Goal: Task Accomplishment & Management: Complete application form

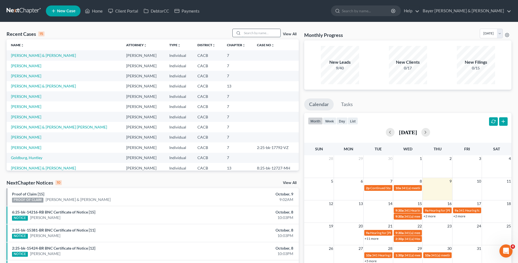
click at [250, 34] on input "search" at bounding box center [261, 33] width 38 height 8
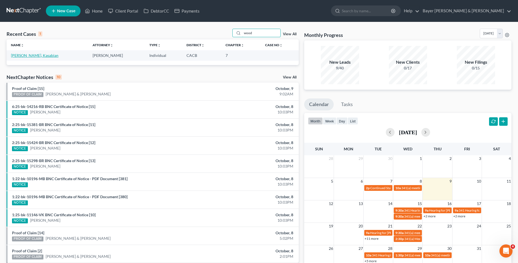
type input "wood"
click at [33, 57] on link "[PERSON_NAME], Kasabian" at bounding box center [35, 55] width 48 height 5
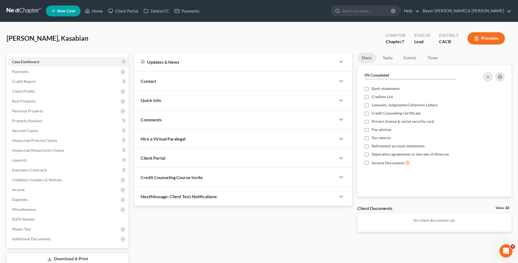
click at [491, 41] on button "Preview" at bounding box center [485, 38] width 37 height 12
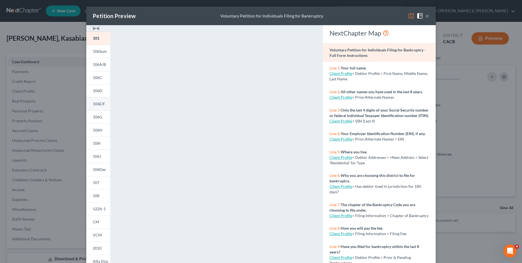
click at [98, 104] on span "106E/F" at bounding box center [99, 103] width 12 height 5
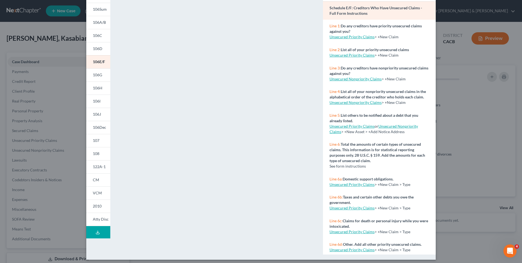
scroll to position [45, 0]
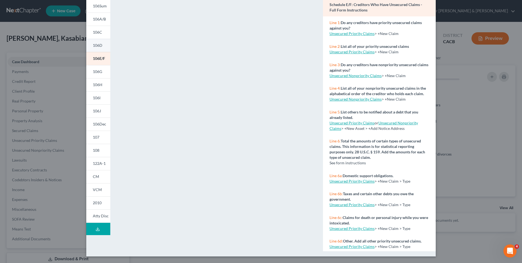
click at [97, 44] on span "106D" at bounding box center [98, 45] width 10 height 5
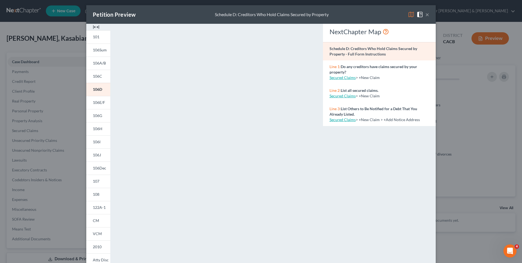
scroll to position [0, 0]
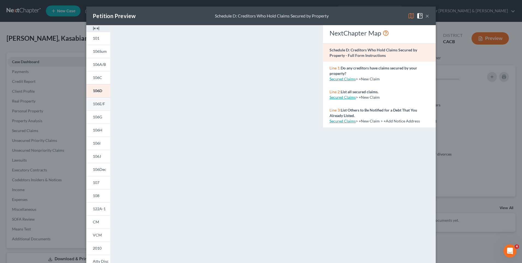
click at [95, 104] on span "106E/F" at bounding box center [99, 103] width 12 height 5
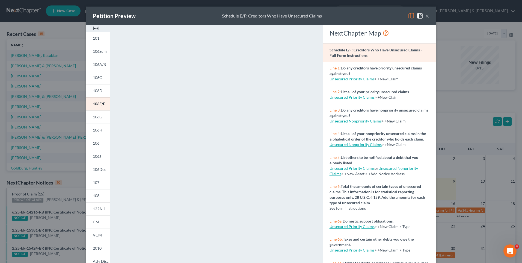
click at [426, 17] on button "×" at bounding box center [427, 16] width 4 height 7
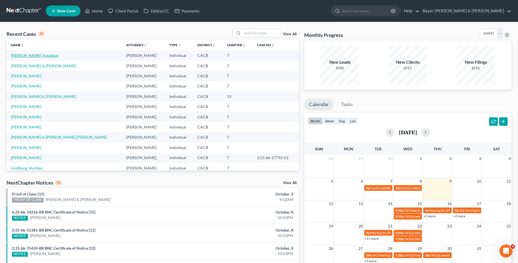
click at [42, 55] on link "[PERSON_NAME], Kasabian" at bounding box center [35, 55] width 48 height 5
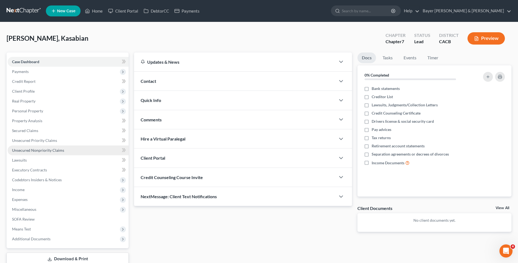
click at [43, 151] on span "Unsecured Nonpriority Claims" at bounding box center [38, 150] width 52 height 5
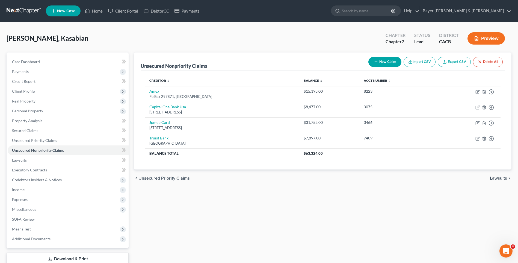
click at [386, 61] on button "New Claim" at bounding box center [384, 62] width 33 height 10
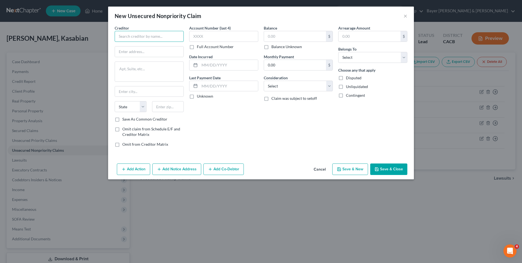
click at [130, 35] on input "text" at bounding box center [149, 36] width 69 height 11
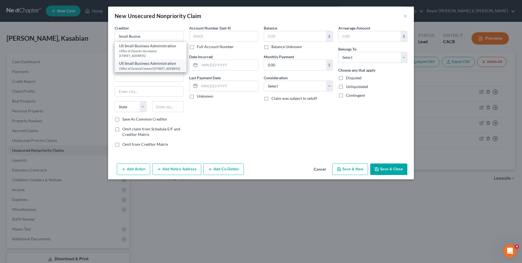
click at [153, 68] on div "Office of General Counsel [STREET_ADDRESS]" at bounding box center [150, 68] width 63 height 5
type input "US Small Business Administration"
type input "Office of General Counsel"
type textarea "[STREET_ADDRESS]"
type input "[GEOGRAPHIC_DATA]"
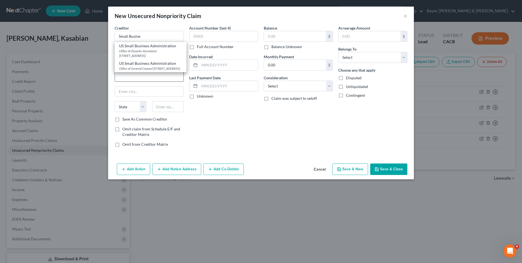
select select "4"
type input "90012"
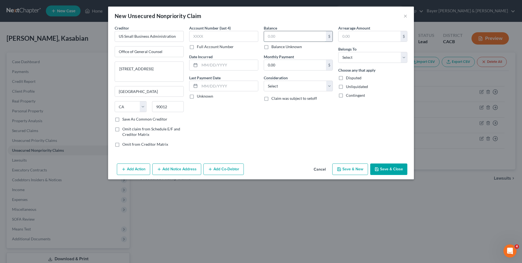
click at [270, 36] on input "text" at bounding box center [295, 36] width 62 height 10
type input "179,000"
click at [230, 67] on input "text" at bounding box center [229, 65] width 58 height 10
type input "2022"
click at [328, 83] on select "Select Cable / Satellite Services Collection Agency Credit Card Debt Debt Couns…" at bounding box center [298, 86] width 69 height 11
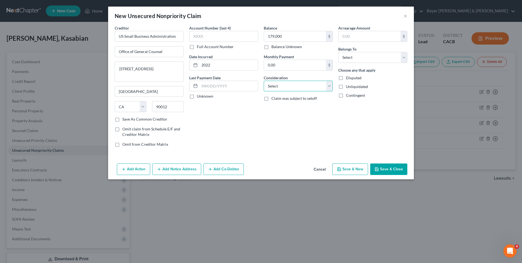
select select "14"
click at [264, 81] on select "Select Cable / Satellite Services Collection Agency Credit Card Debt Debt Couns…" at bounding box center [298, 86] width 69 height 11
click at [286, 108] on input "text" at bounding box center [298, 107] width 69 height 10
type input "Loan"
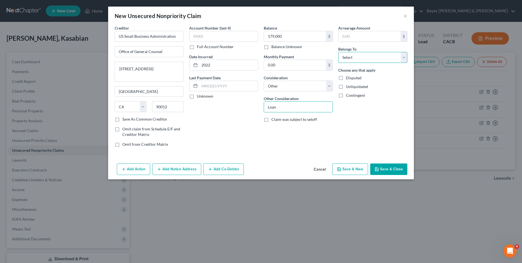
click at [352, 58] on select "Select Debtor 1 Only Debtor 2 Only Debtor 1 And Debtor 2 Only At Least One Of T…" at bounding box center [372, 57] width 69 height 11
select select "0"
click at [338, 52] on select "Select Debtor 1 Only Debtor 2 Only Debtor 1 And Debtor 2 Only At Least One Of T…" at bounding box center [372, 57] width 69 height 11
click at [167, 170] on button "Add Notice Address" at bounding box center [176, 168] width 49 height 11
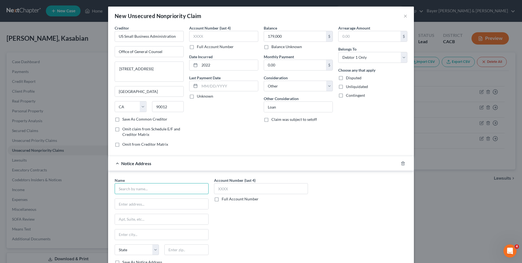
click at [157, 186] on input "text" at bounding box center [162, 188] width 94 height 11
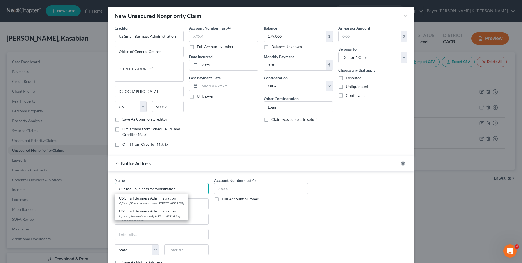
click at [182, 189] on input "US Small business Administration" at bounding box center [162, 188] width 94 height 11
type input "US Small business Administration"
click at [205, 163] on div "Notice Address" at bounding box center [253, 163] width 291 height 14
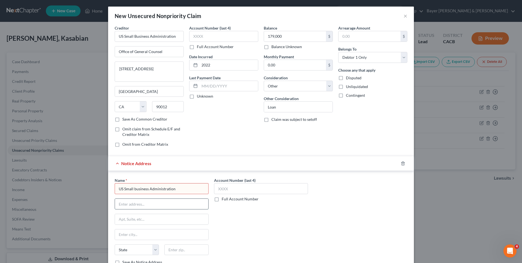
click at [157, 205] on input "text" at bounding box center [161, 203] width 93 height 10
type input "[STREET_ADDRESS][PERSON_NAME]"
click at [144, 218] on input "text" at bounding box center [161, 219] width 93 height 10
type input "Suite 202"
click at [132, 233] on input "text" at bounding box center [161, 234] width 93 height 10
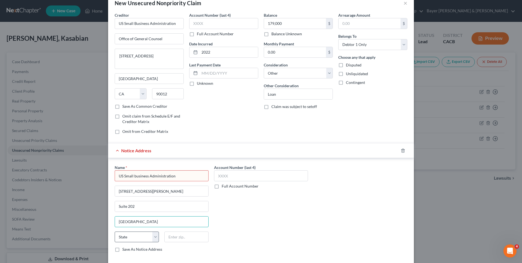
scroll to position [41, 0]
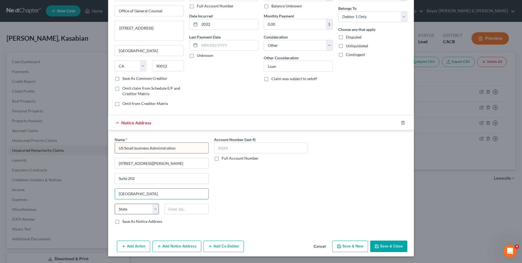
type input "[GEOGRAPHIC_DATA]"
click at [153, 206] on select "State [US_STATE] AK AR AZ CA CO CT DE DC [GEOGRAPHIC_DATA] [GEOGRAPHIC_DATA] GU…" at bounding box center [137, 208] width 44 height 11
select select "45"
click at [115, 203] on select "State [US_STATE] AK AR AZ CA CO CT DE DC [GEOGRAPHIC_DATA] [GEOGRAPHIC_DATA] GU…" at bounding box center [137, 208] width 44 height 11
click at [173, 209] on input "text" at bounding box center [186, 208] width 44 height 11
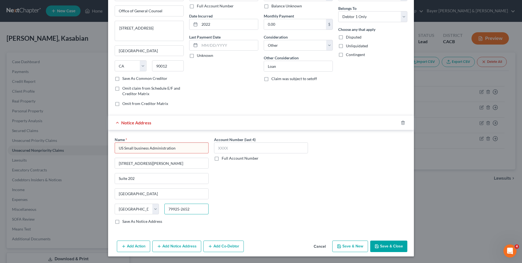
type input "79925-2652"
click at [133, 147] on input "US Small business Administration" at bounding box center [162, 147] width 94 height 11
click at [133, 148] on input "US Small business Administration" at bounding box center [162, 147] width 94 height 11
click at [179, 147] on input "US Small Business Administration" at bounding box center [162, 147] width 94 height 11
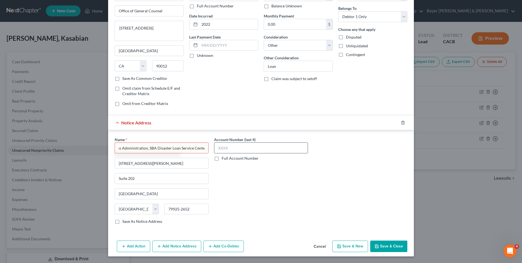
type input "US Small Business Administration, SBA Disaster Loan Service Center"
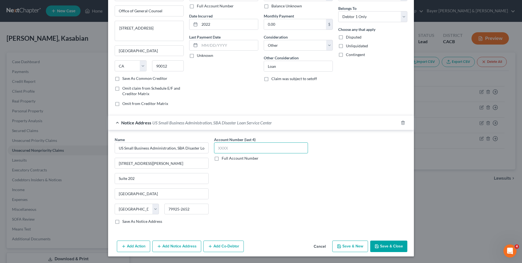
click at [230, 151] on input "text" at bounding box center [261, 147] width 94 height 11
type input "3"
type input "9102"
drag, startPoint x: 274, startPoint y: 183, endPoint x: 268, endPoint y: 182, distance: 6.1
click at [272, 182] on div "Account Number (last 4) 9102 Full Account Number" at bounding box center [260, 183] width 99 height 92
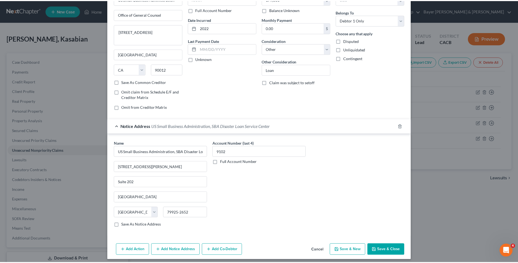
scroll to position [41, 0]
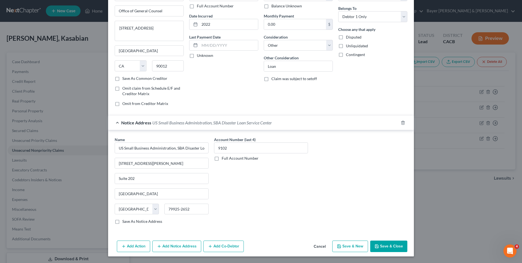
click at [387, 248] on button "Save & Close" at bounding box center [388, 245] width 37 height 11
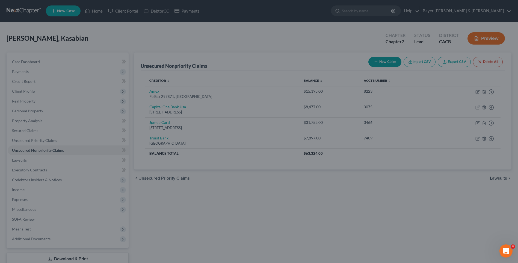
scroll to position [0, 0]
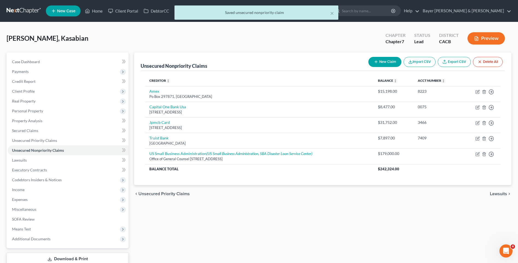
click at [386, 62] on button "New Claim" at bounding box center [384, 62] width 33 height 10
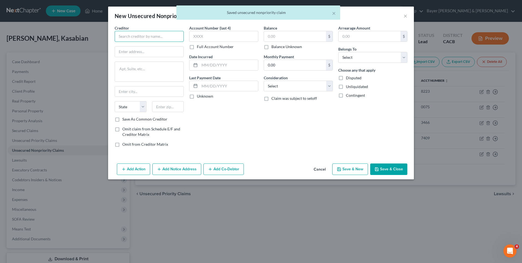
click at [135, 33] on input "text" at bounding box center [149, 36] width 69 height 11
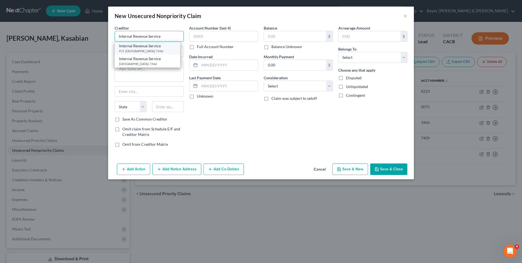
type input "Internal Revenue Service"
click at [140, 52] on div "P.O. [GEOGRAPHIC_DATA]-7346" at bounding box center [147, 51] width 57 height 5
type input "P.O. Box 7346"
type input "[GEOGRAPHIC_DATA]"
select select "39"
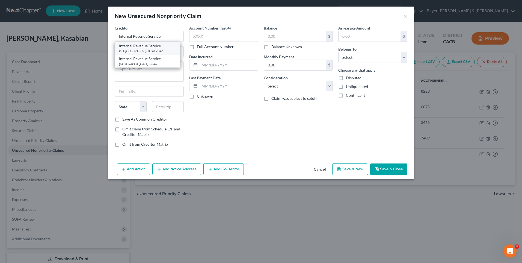
type input "19101-7346"
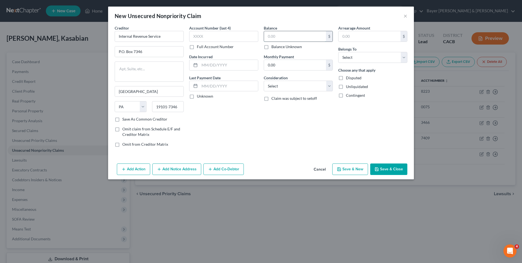
click at [275, 37] on input "text" at bounding box center [295, 36] width 62 height 10
type input "8,513"
click at [287, 85] on select "Select Cable / Satellite Services Collection Agency Credit Card Debt Debt Couns…" at bounding box center [298, 86] width 69 height 11
select select "7"
click at [264, 81] on select "Select Cable / Satellite Services Collection Agency Credit Card Debt Debt Couns…" at bounding box center [298, 86] width 69 height 11
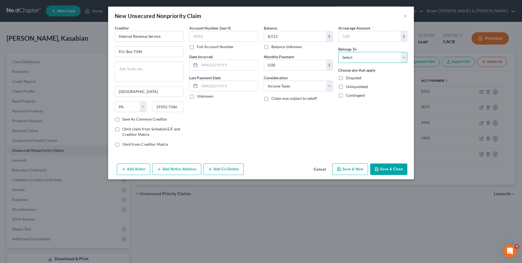
click at [346, 58] on select "Select Debtor 1 Only Debtor 2 Only Debtor 1 And Debtor 2 Only At Least One Of T…" at bounding box center [372, 57] width 69 height 11
select select "0"
click at [338, 52] on select "Select Debtor 1 Only Debtor 2 Only Debtor 1 And Debtor 2 Only At Least One Of T…" at bounding box center [372, 57] width 69 height 11
click at [211, 64] on input "text" at bounding box center [229, 65] width 58 height 10
type input "2021"
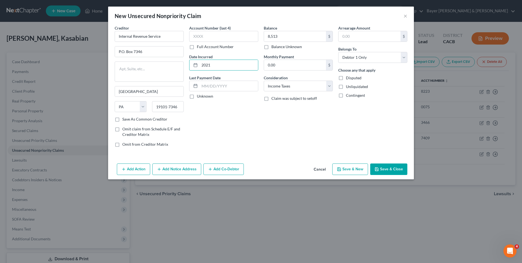
click at [224, 122] on div "Account Number (last 4) Full Account Number Date Incurred 2021 Last Payment Dat…" at bounding box center [223, 88] width 75 height 126
click at [380, 169] on button "Save & Close" at bounding box center [388, 168] width 37 height 11
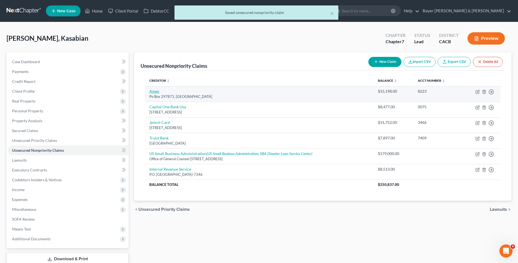
click at [156, 90] on link "Amex" at bounding box center [154, 91] width 10 height 5
select select "9"
select select "2"
select select "0"
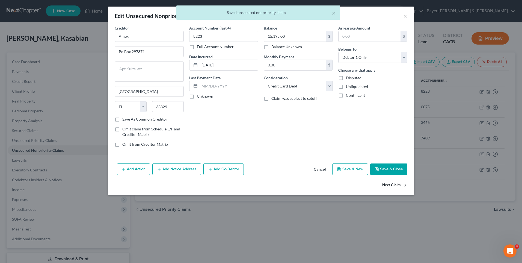
click at [399, 183] on button "Next Claim" at bounding box center [394, 184] width 25 height 11
select select "46"
select select "1"
select select "0"
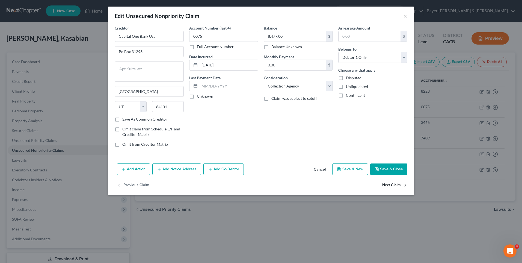
click at [399, 183] on button "Next Claim" at bounding box center [394, 184] width 25 height 11
select select "7"
select select "0"
click at [330, 87] on select "Select Cable / Satellite Services Collection Agency Credit Card Debt Debt Couns…" at bounding box center [298, 86] width 69 height 11
select select "2"
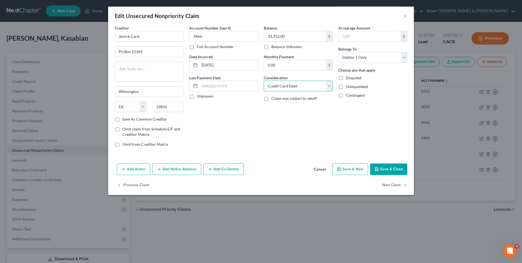
click at [264, 81] on select "Select Cable / Satellite Services Collection Agency Credit Card Debt Debt Couns…" at bounding box center [298, 86] width 69 height 11
click at [389, 167] on button "Save & Close" at bounding box center [388, 168] width 37 height 11
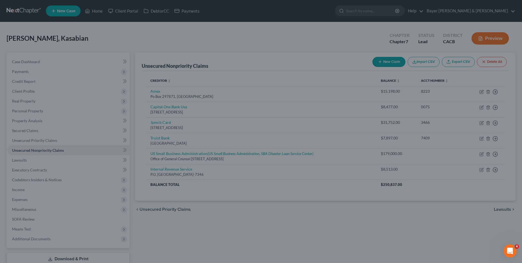
type input "0"
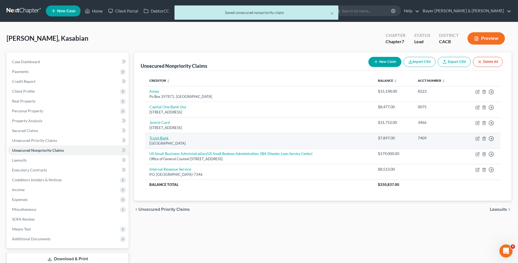
click at [164, 137] on link "Truist Bank" at bounding box center [158, 137] width 19 height 5
select select "48"
select select "0"
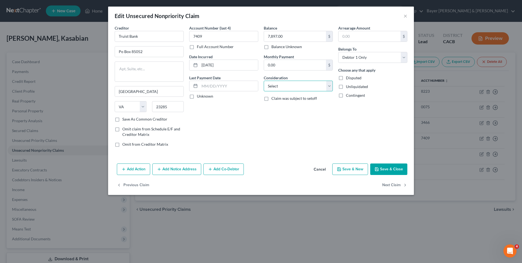
click at [331, 84] on select "Select Cable / Satellite Services Collection Agency Credit Card Debt Debt Couns…" at bounding box center [298, 86] width 69 height 11
select select "14"
click at [264, 81] on select "Select Cable / Satellite Services Collection Agency Credit Card Debt Debt Couns…" at bounding box center [298, 86] width 69 height 11
click at [294, 107] on input "text" at bounding box center [298, 107] width 69 height 10
type input "Loan"
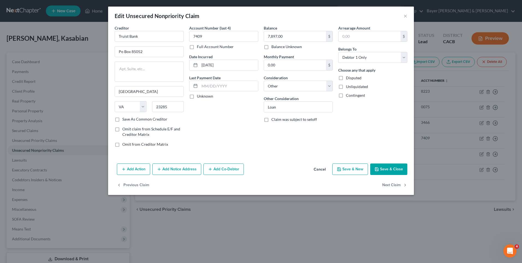
drag, startPoint x: 387, startPoint y: 167, endPoint x: 382, endPoint y: 165, distance: 5.2
click at [387, 167] on button "Save & Close" at bounding box center [388, 168] width 37 height 11
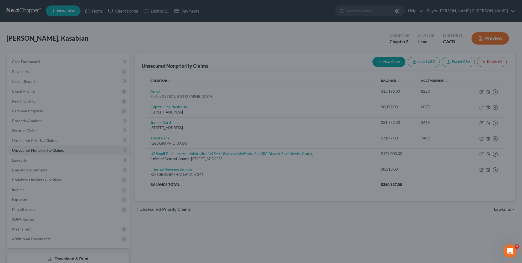
type input "0"
